Goal: Task Accomplishment & Management: Manage account settings

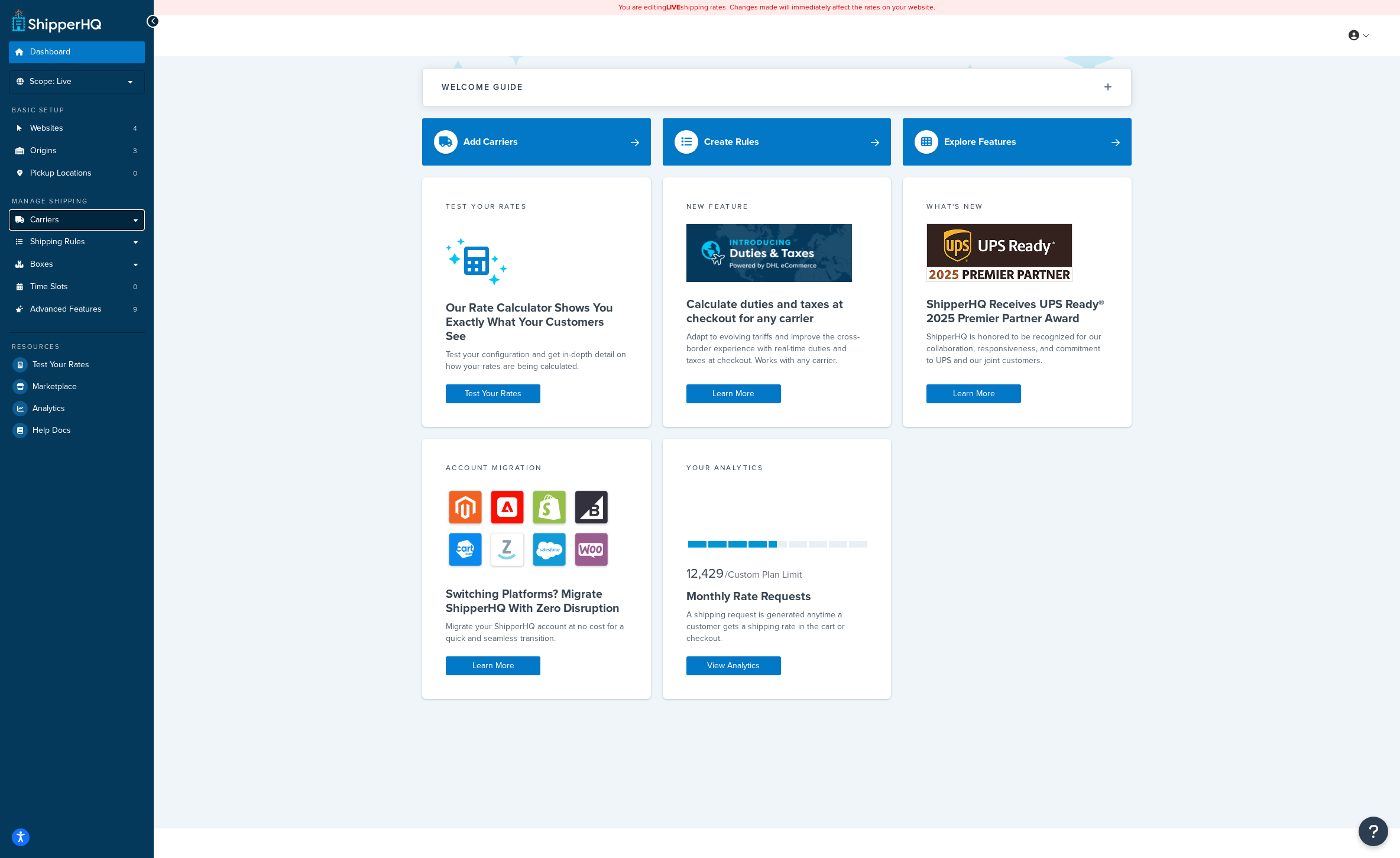
click at [56, 219] on span "Carriers" at bounding box center [45, 220] width 29 height 10
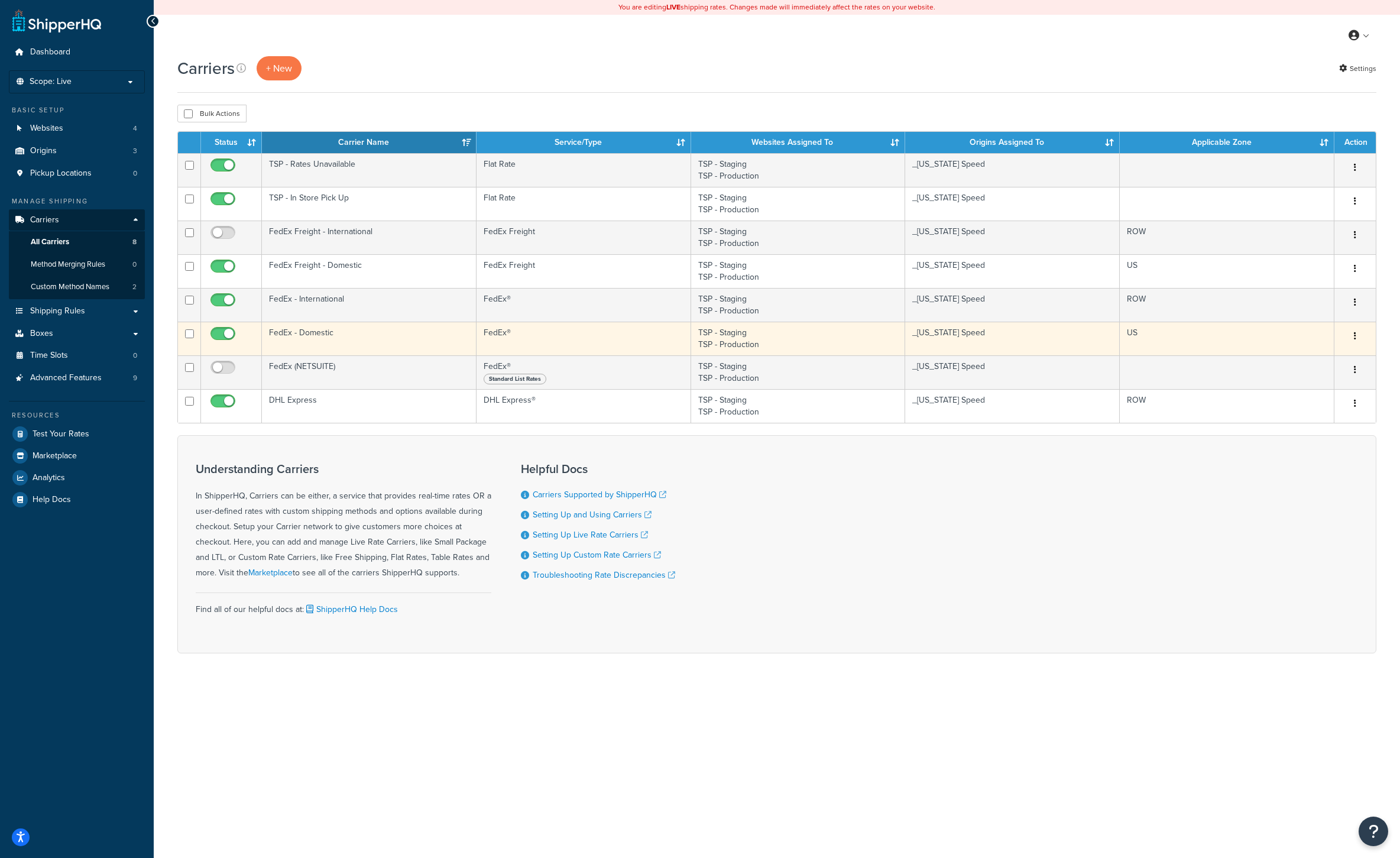
click at [417, 333] on td "FedEx - Domestic" at bounding box center [369, 338] width 215 height 34
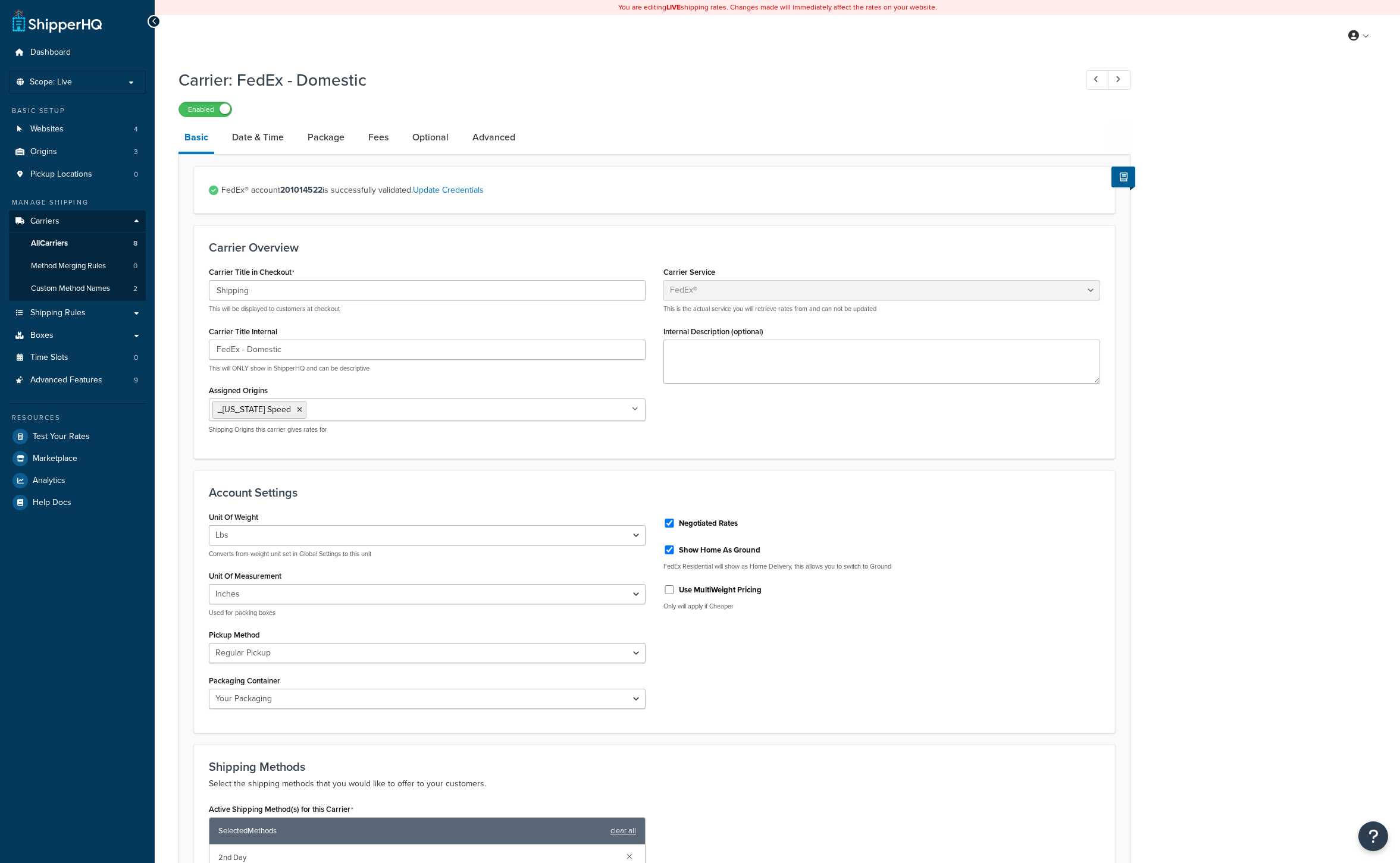
select select "fedEx"
select select "REGULAR_PICKUP"
select select "YOUR_PACKAGING"
click at [500, 139] on link "Advanced" at bounding box center [494, 137] width 55 height 28
select select "false"
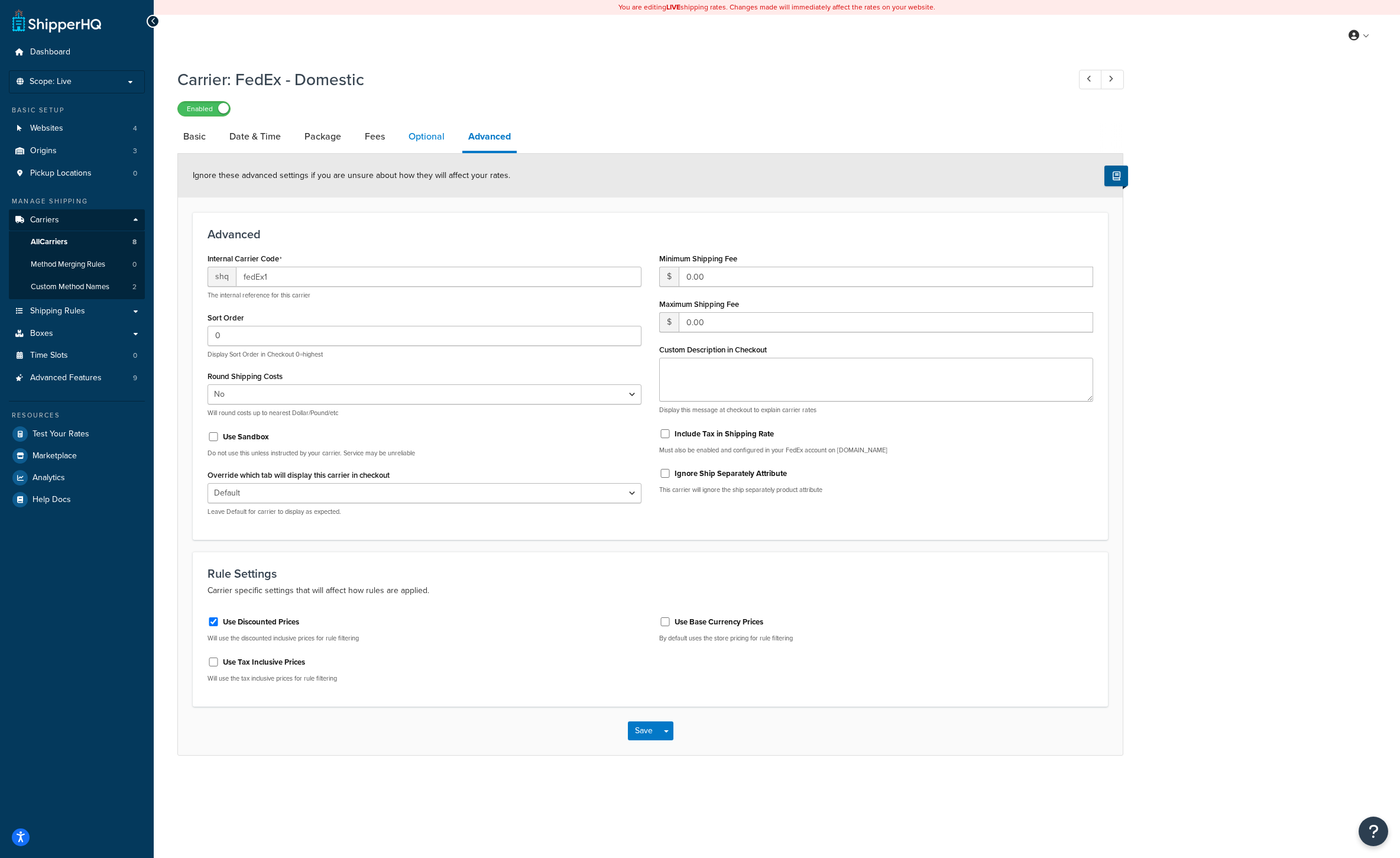
click at [429, 136] on link "Optional" at bounding box center [426, 136] width 48 height 28
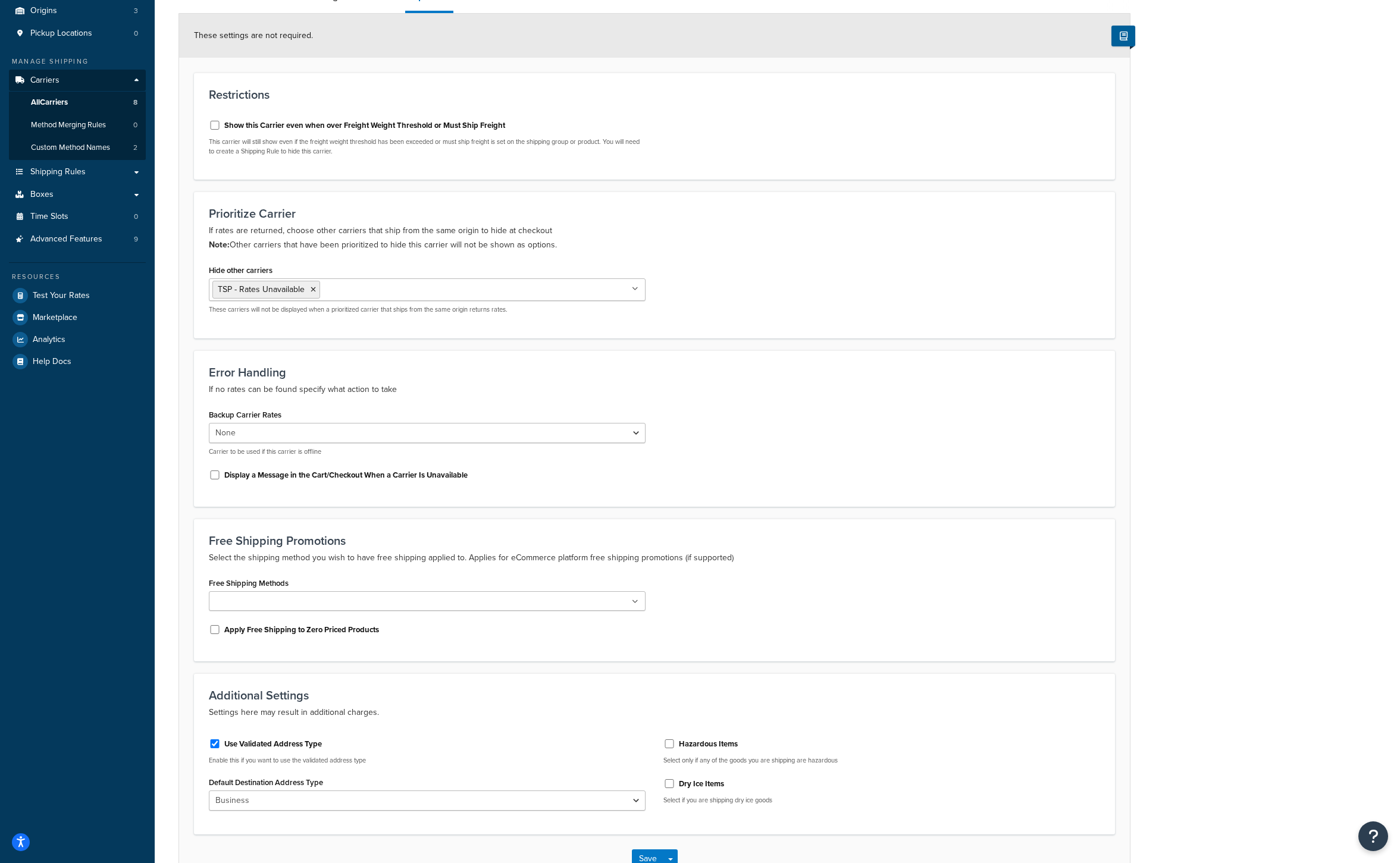
scroll to position [44, 0]
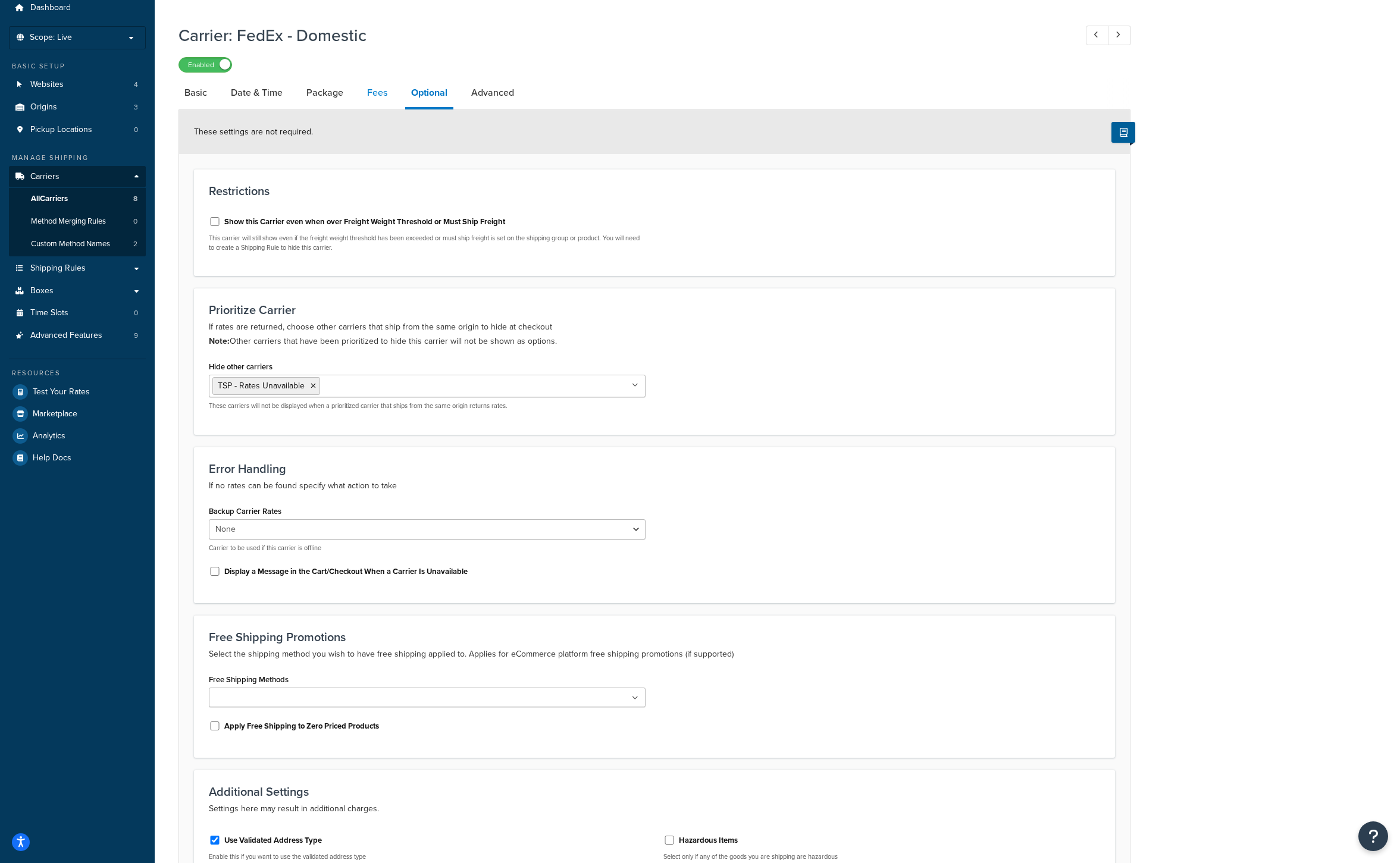
click at [380, 91] on link "Fees" at bounding box center [377, 93] width 32 height 28
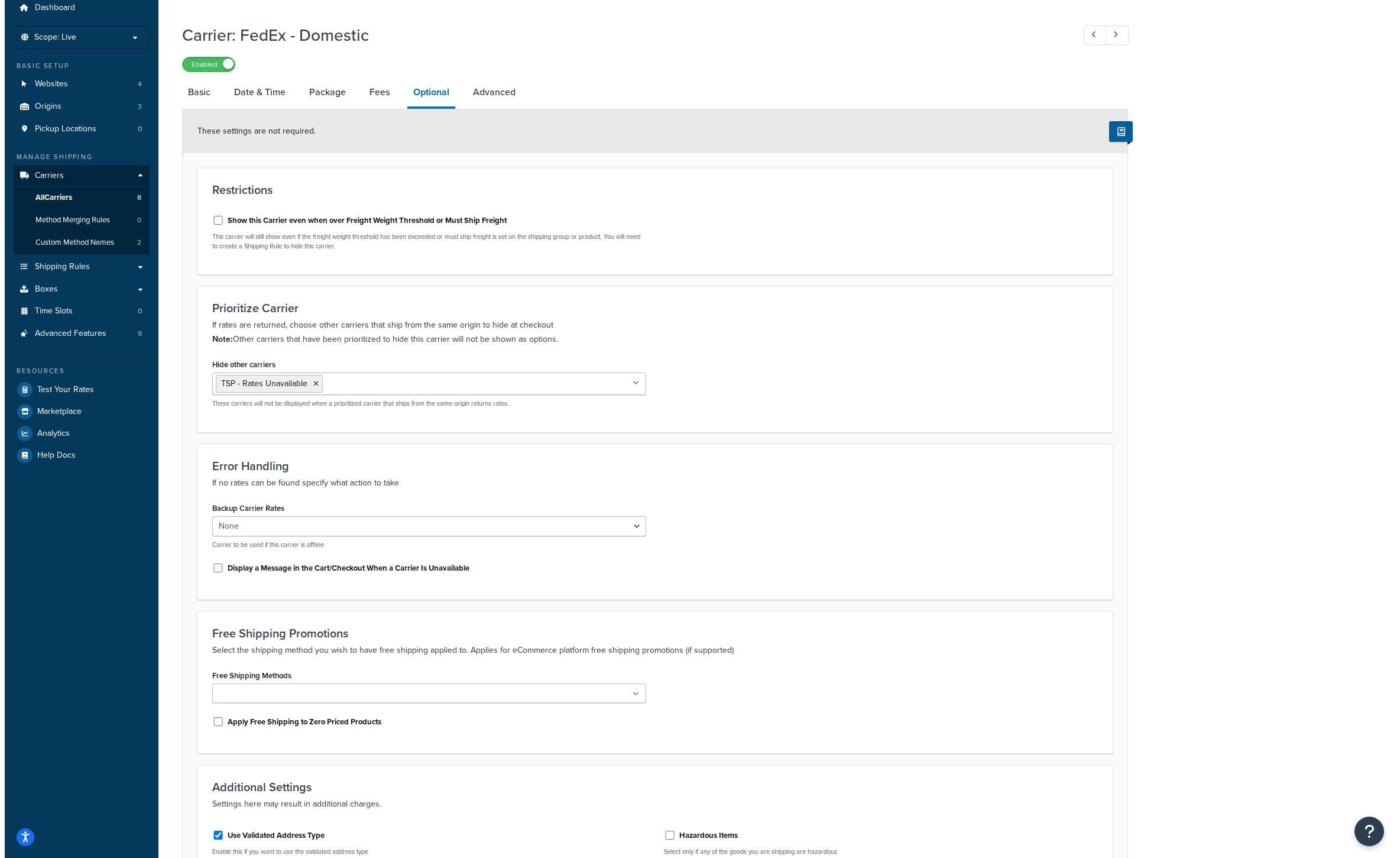
select select "AFTER"
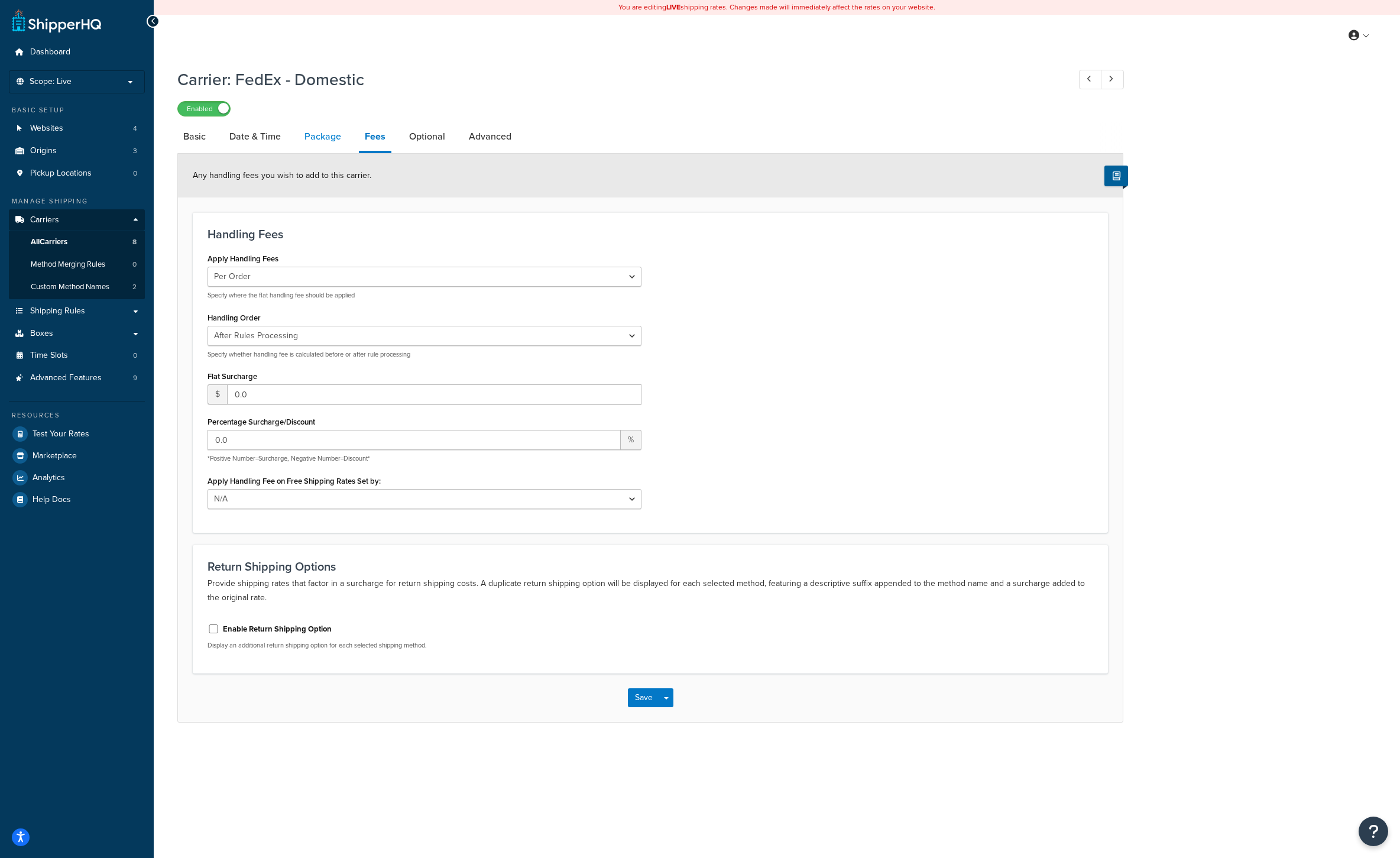
click at [323, 136] on link "Package" at bounding box center [323, 136] width 49 height 28
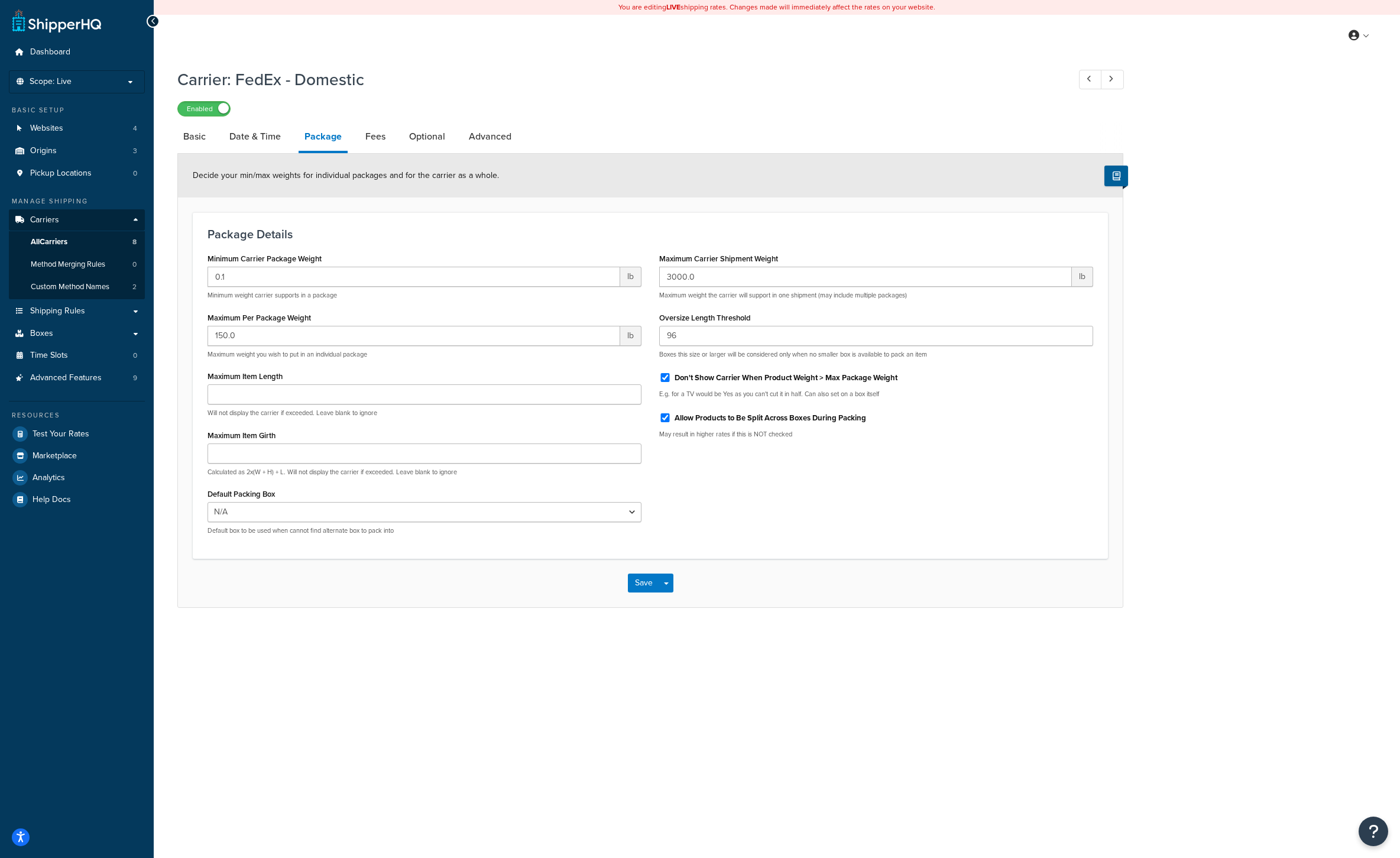
click at [569, 738] on div "You are editing LIVE shipping rates. Changes made will immediately affect the r…" at bounding box center [776, 429] width 1247 height 858
click at [543, 730] on div "You are editing LIVE shipping rates. Changes made will immediately affect the r…" at bounding box center [776, 429] width 1247 height 858
